Goal: Task Accomplishment & Management: Use online tool/utility

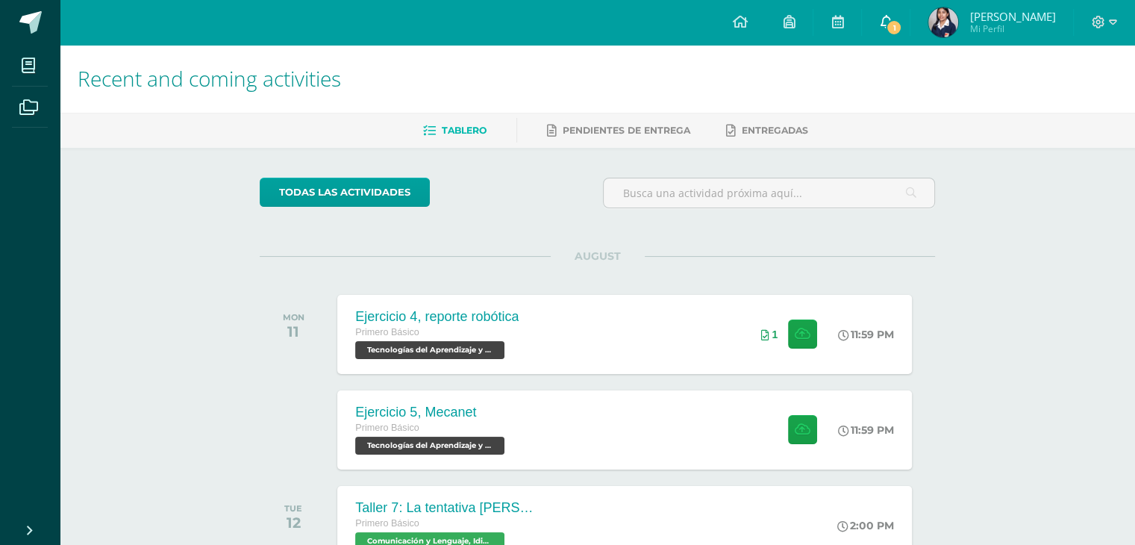
click at [902, 34] on span "1" at bounding box center [893, 27] width 16 height 16
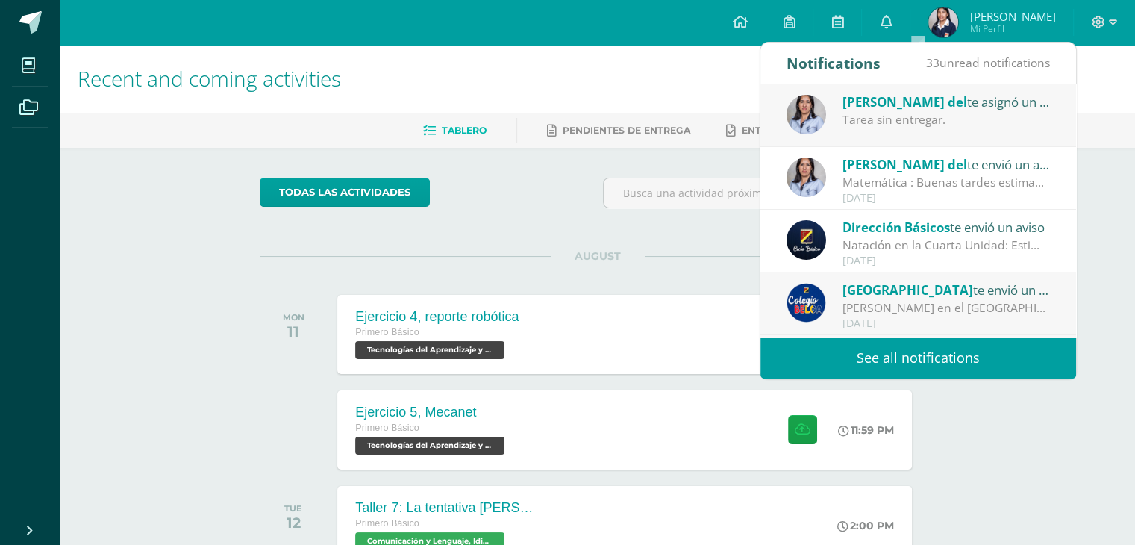
click at [1004, 125] on div "Tarea sin entregar." at bounding box center [945, 119] width 207 height 17
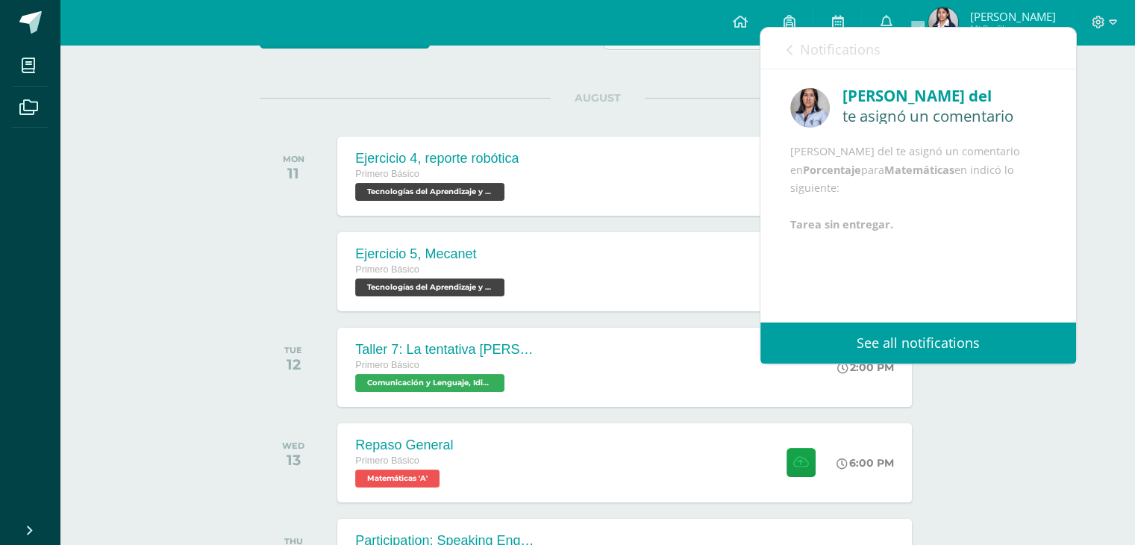
scroll to position [157, 0]
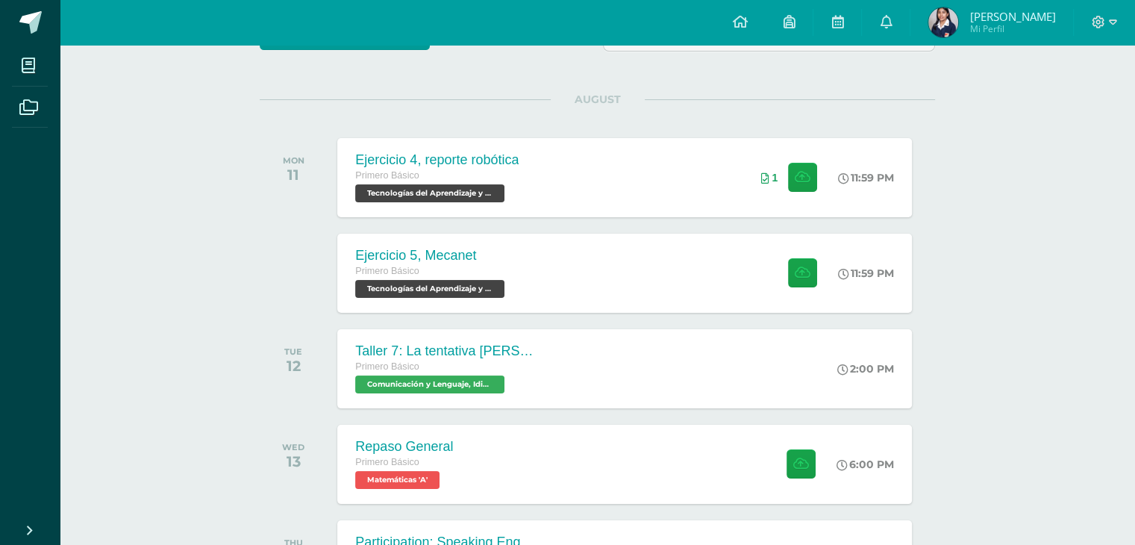
click at [611, 70] on div "todas las Actividades You don’t have any activities Check the rest of the perio…" at bounding box center [597, 433] width 735 height 884
click at [680, 257] on div "Ejercicio 5, Mecanet Primero Básico Tecnologías del Aprendizaje y la Comunicaci…" at bounding box center [625, 273] width 580 height 80
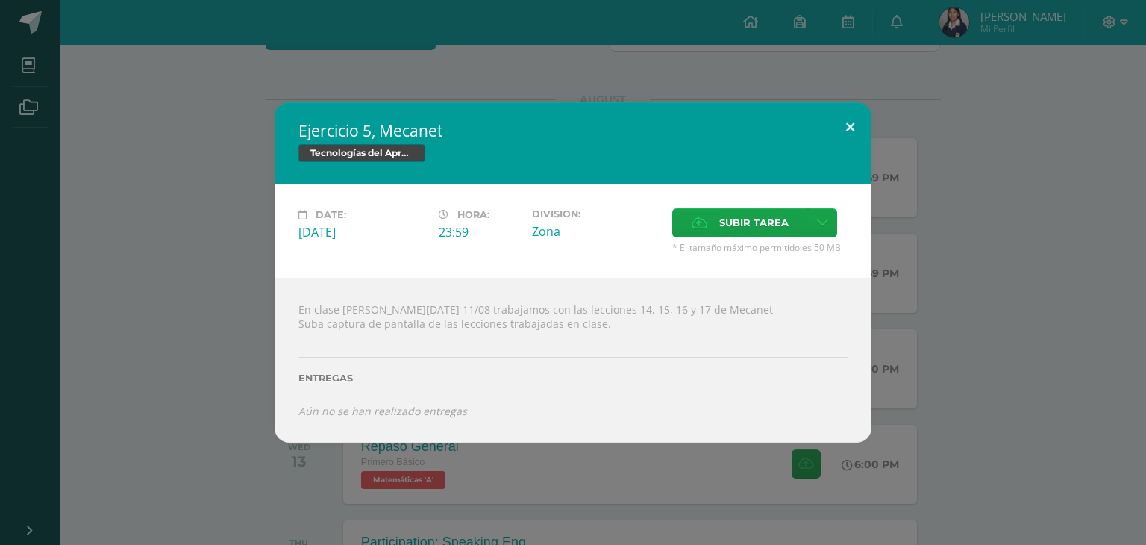
click at [850, 125] on button at bounding box center [850, 127] width 43 height 51
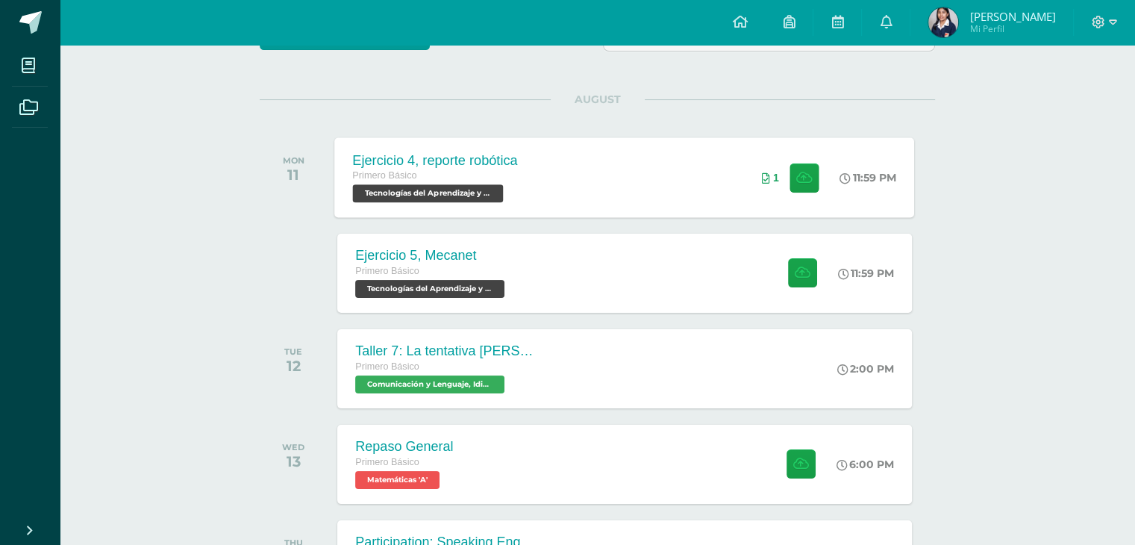
click at [763, 154] on div "1" at bounding box center [790, 177] width 93 height 80
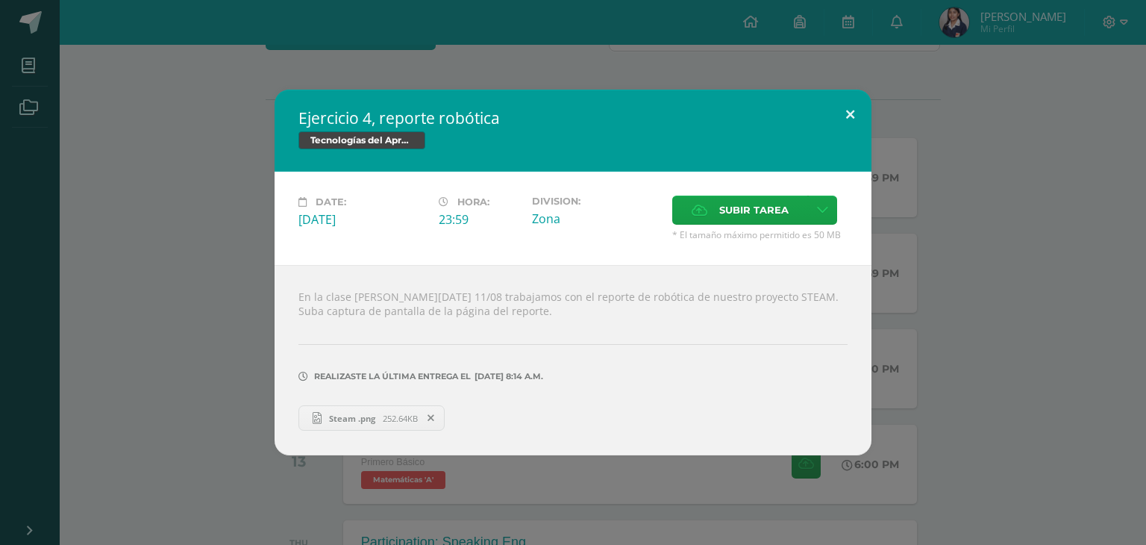
click at [853, 116] on button at bounding box center [850, 115] width 43 height 51
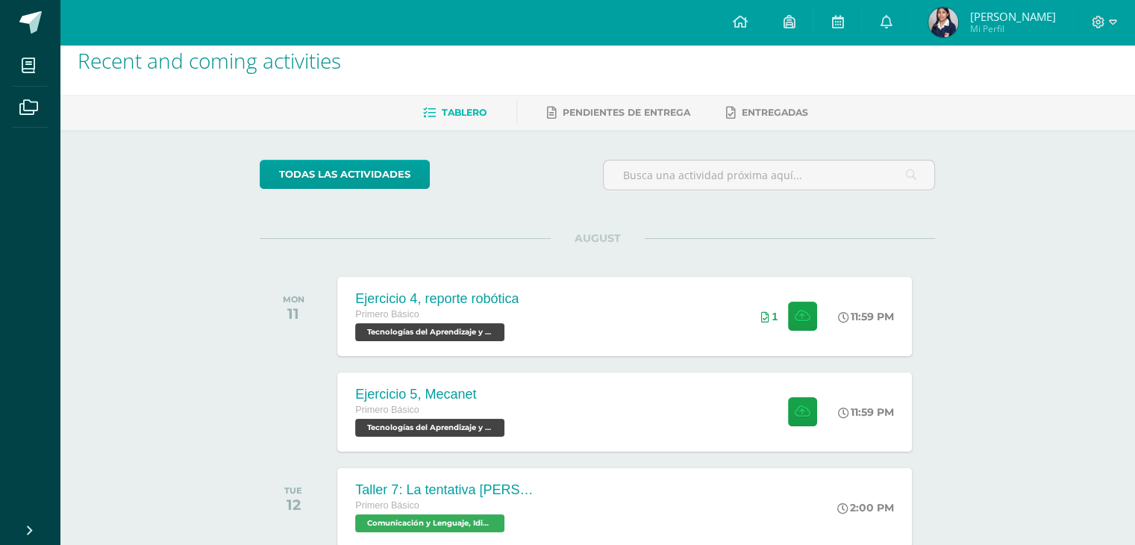
scroll to position [0, 0]
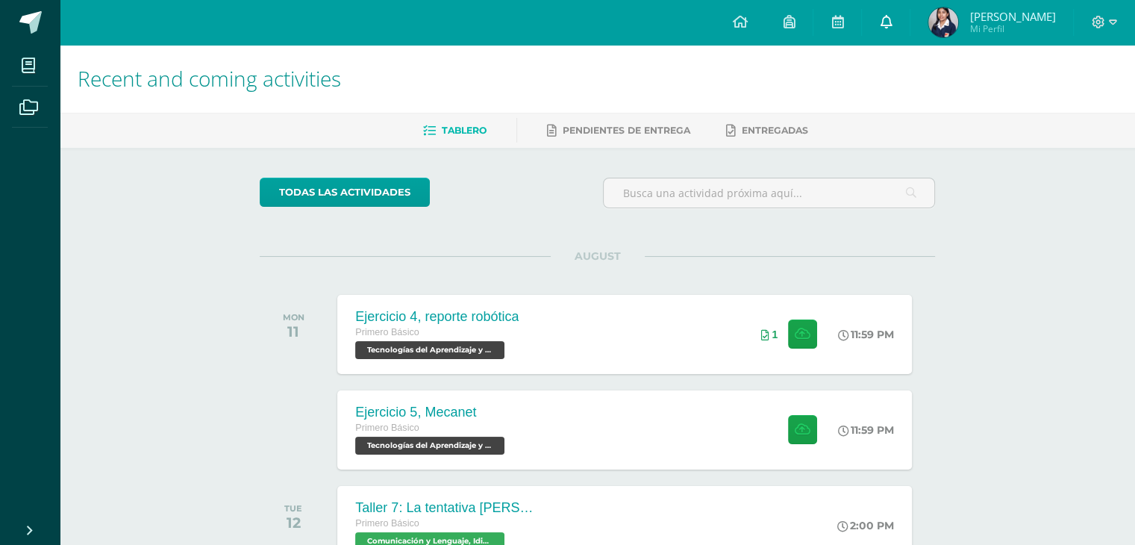
click at [891, 27] on icon at bounding box center [885, 21] width 12 height 13
drag, startPoint x: 695, startPoint y: 117, endPoint x: 777, endPoint y: 11, distance: 134.0
click at [777, 11] on body "My courses Archivos Cerrar panel Asesoría Primero Básico "A" Ciencias Naturales…" at bounding box center [567, 516] width 1135 height 1032
click at [765, 11] on link at bounding box center [739, 22] width 51 height 45
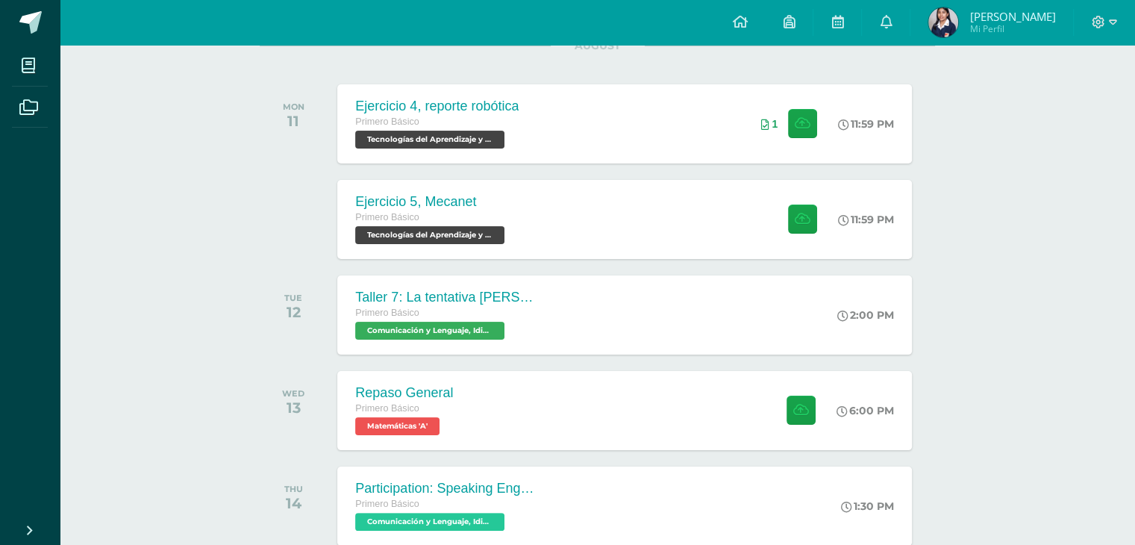
scroll to position [209, 0]
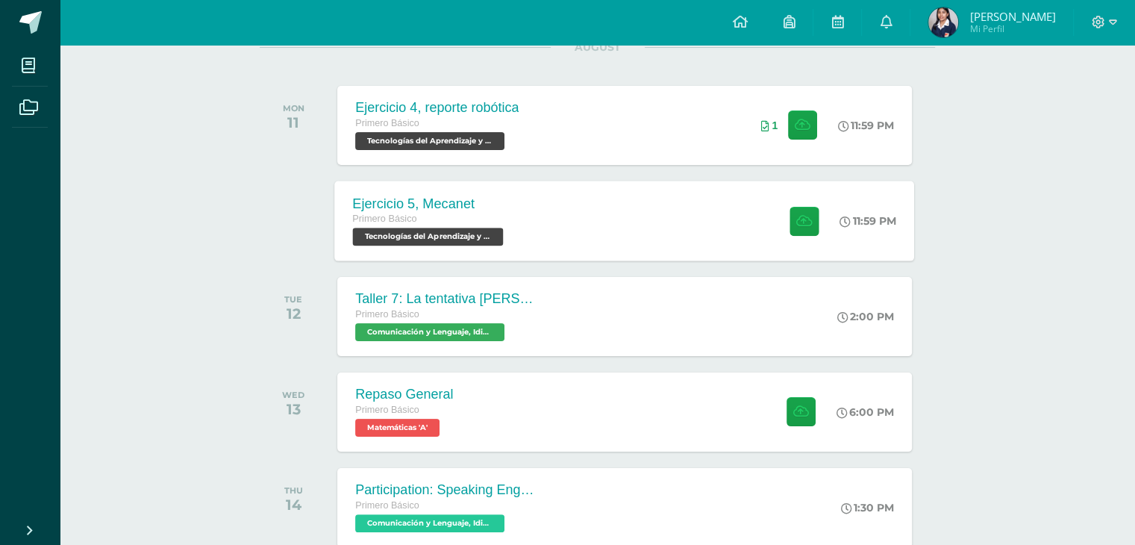
click at [507, 198] on div "Ejercicio 5, Mecanet Primero Básico Tecnologías del Aprendizaje y la Comunicaci…" at bounding box center [430, 221] width 190 height 80
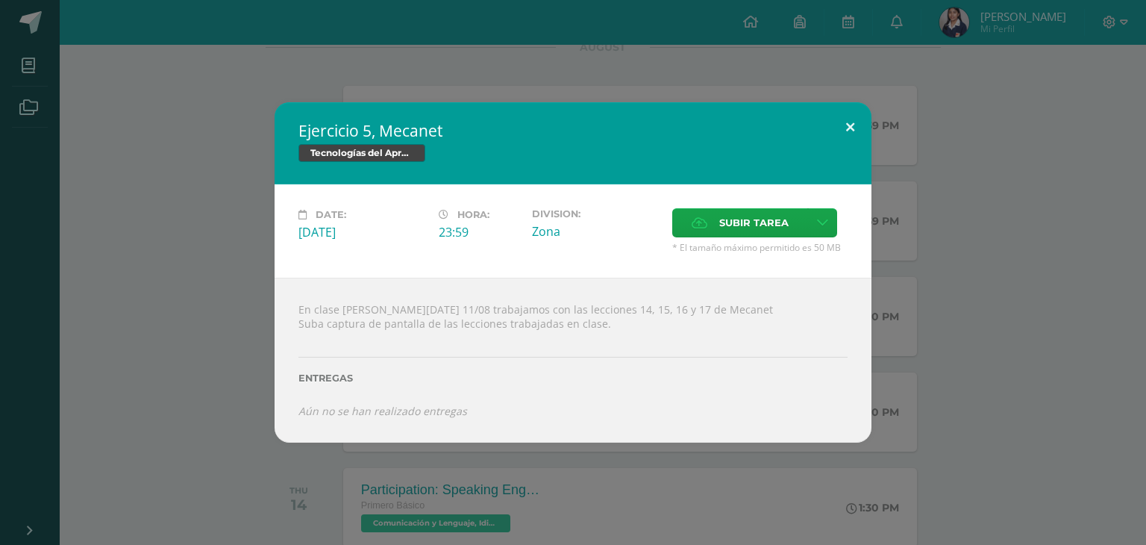
click at [850, 123] on button at bounding box center [850, 127] width 43 height 51
